Goal: Information Seeking & Learning: Learn about a topic

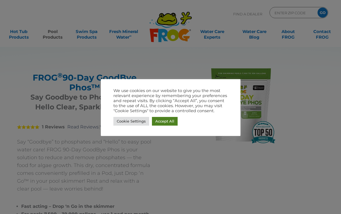
click at [166, 121] on link "Accept All" at bounding box center [165, 121] width 26 height 9
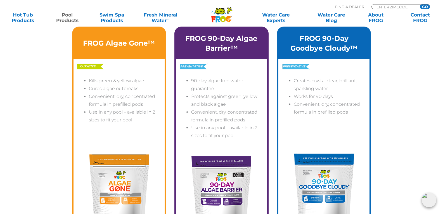
scroll to position [1481, 0]
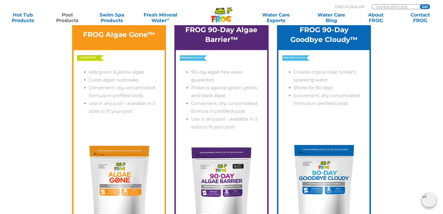
click at [222, 189] on img at bounding box center [221, 184] width 84 height 84
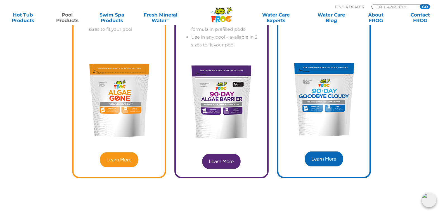
scroll to position [1593, 0]
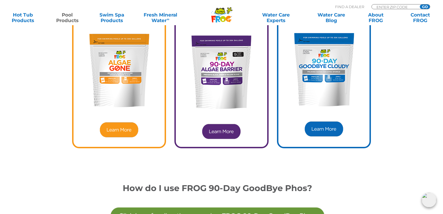
click at [210, 135] on img at bounding box center [221, 131] width 40 height 17
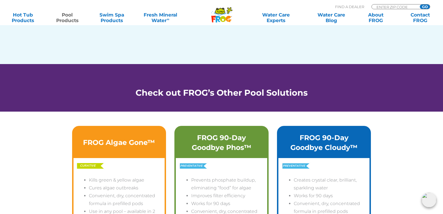
scroll to position [1258, 0]
